Goal: Find specific page/section: Find specific page/section

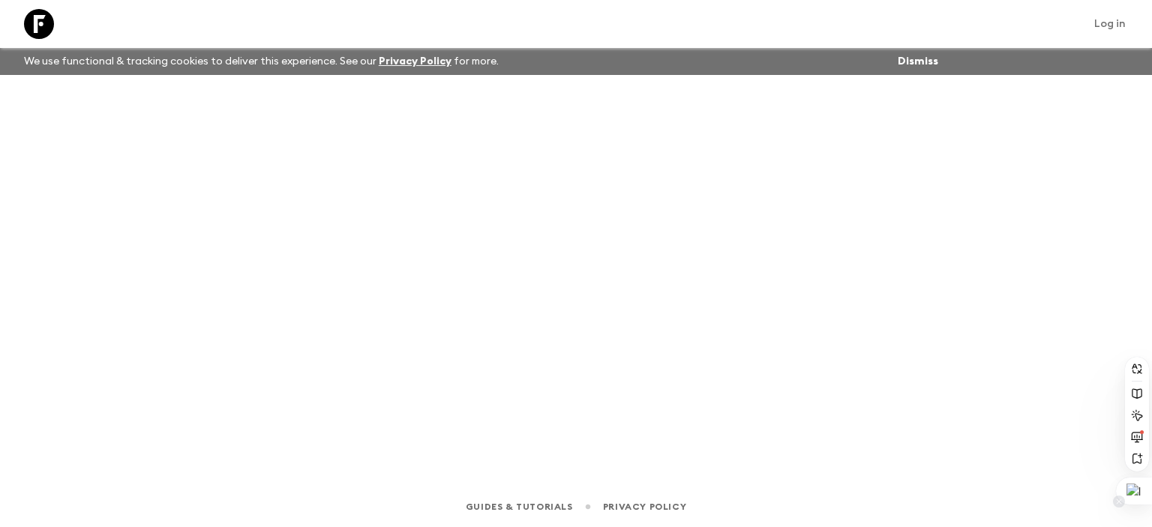
click at [1134, 485] on div at bounding box center [1134, 491] width 36 height 27
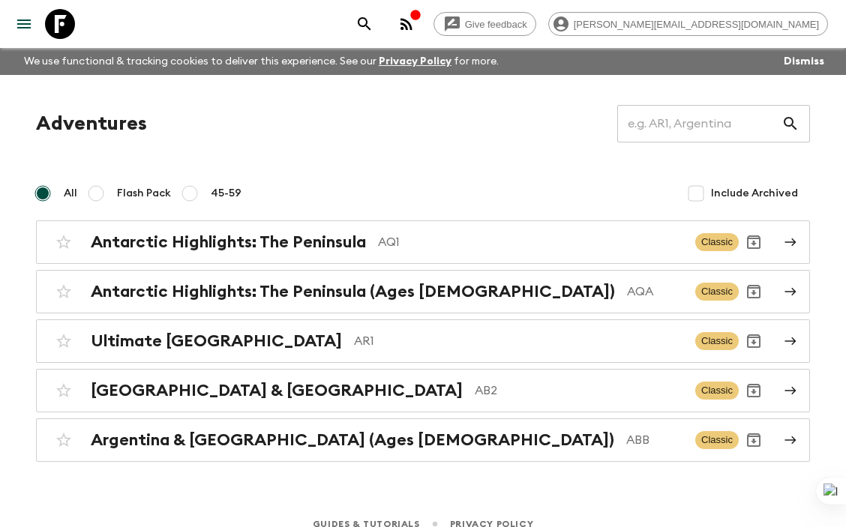
click at [220, 157] on div "Adventures ​ All Flash Pack 45-59 Include Archived Antarctic Highlights: The Pe…" at bounding box center [423, 283] width 810 height 357
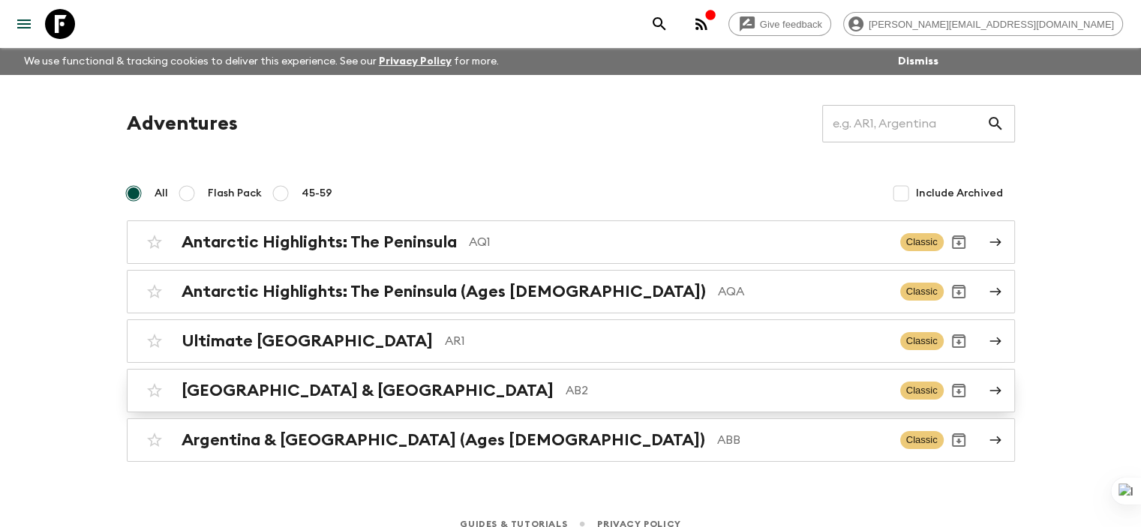
click at [313, 383] on h2 "[GEOGRAPHIC_DATA] & [GEOGRAPHIC_DATA]" at bounding box center [367, 390] width 372 height 19
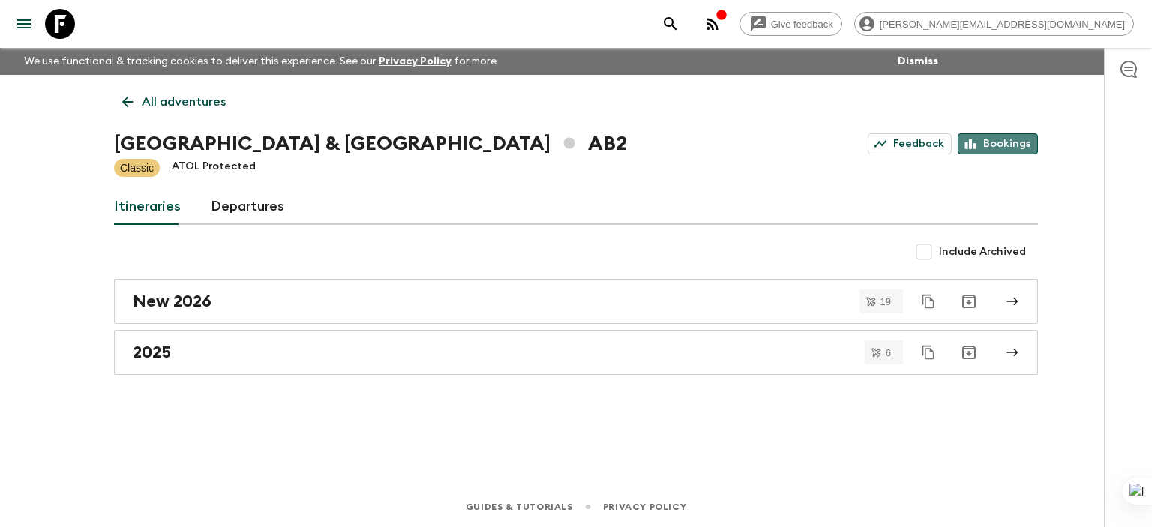
click at [1008, 141] on link "Bookings" at bounding box center [998, 143] width 80 height 21
